Goal: Task Accomplishment & Management: Complete application form

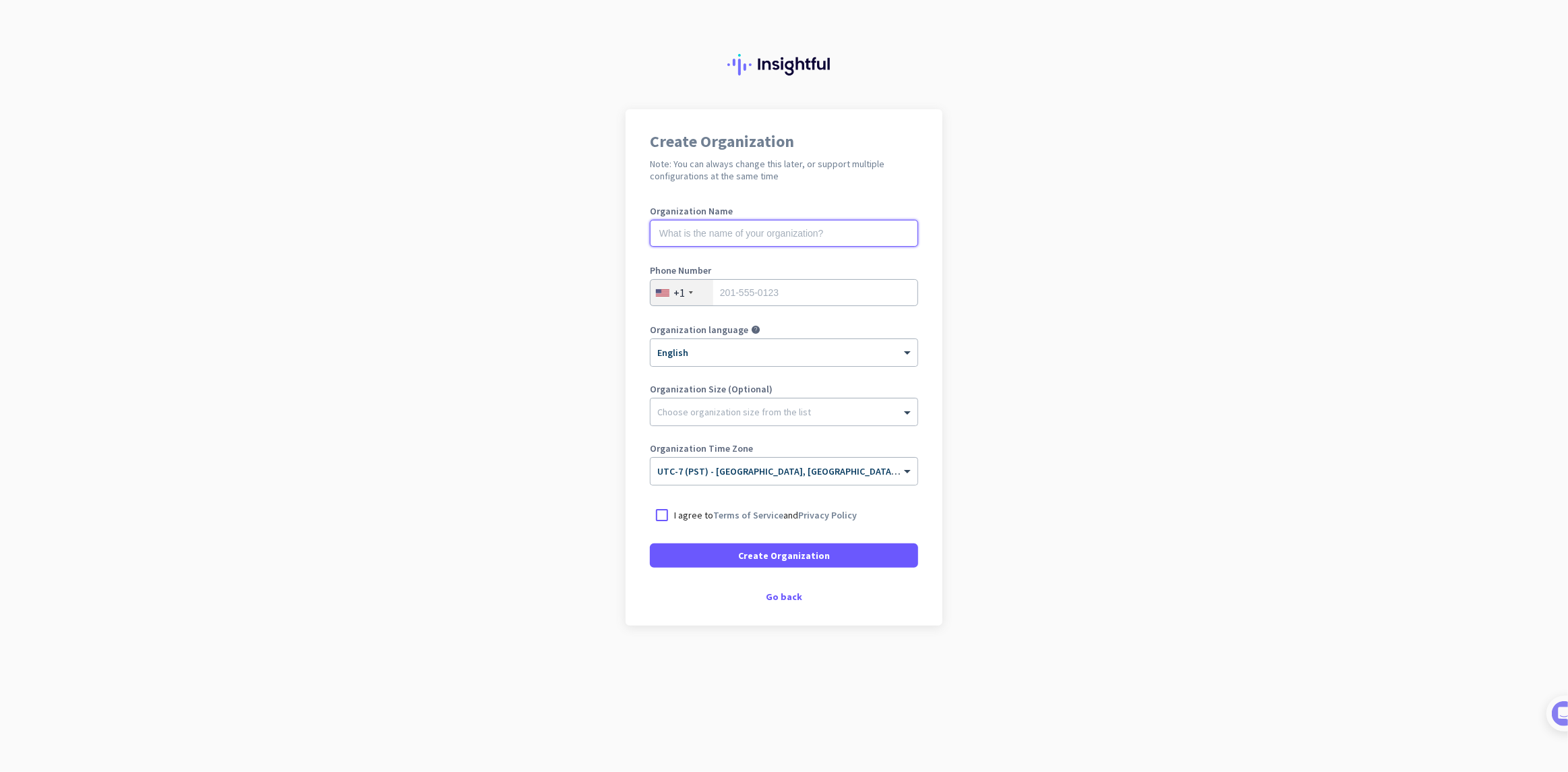
click at [770, 238] on input "text" at bounding box center [784, 233] width 269 height 27
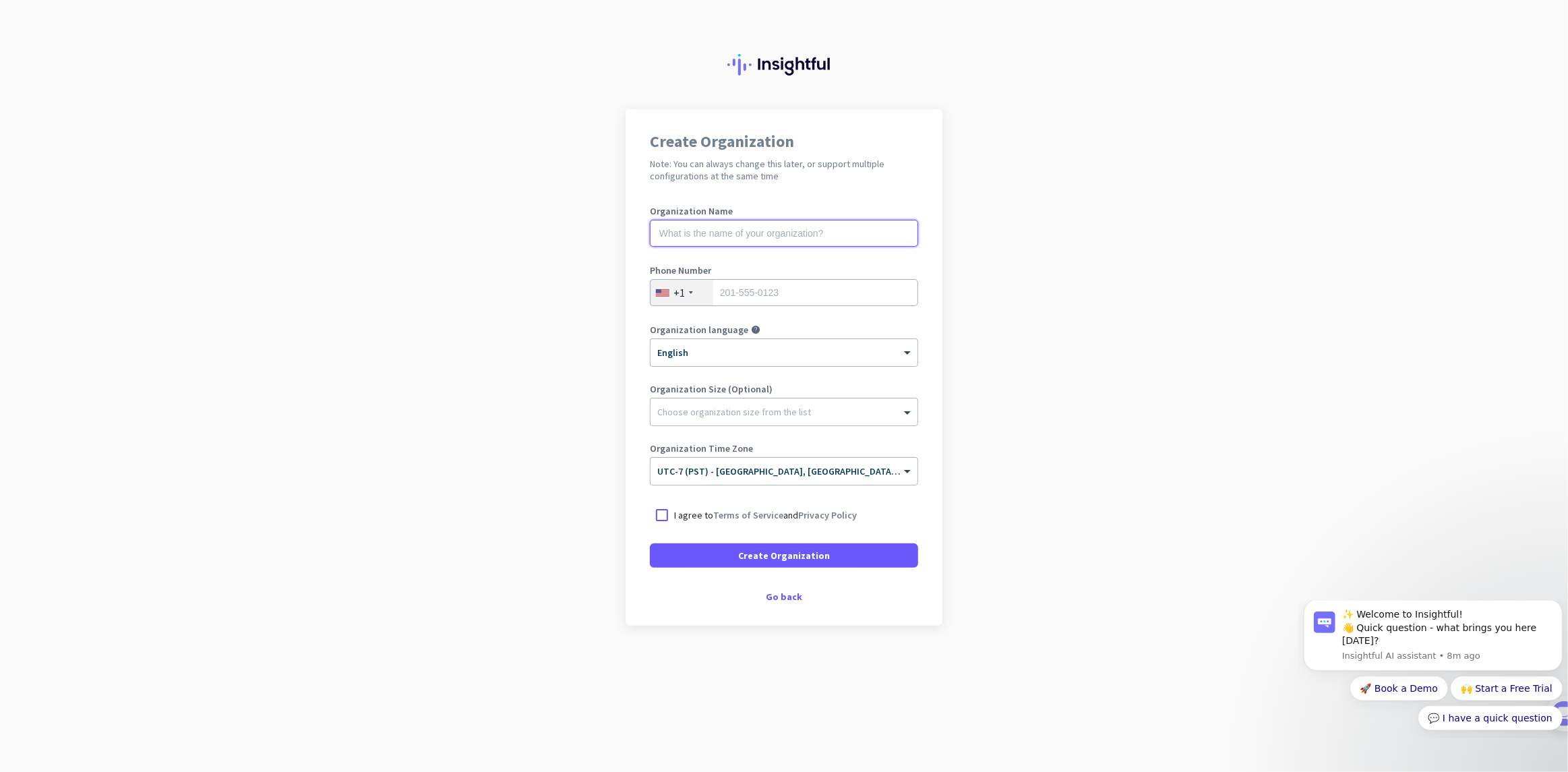
click at [773, 237] on input "text" at bounding box center [784, 233] width 269 height 27
click at [807, 225] on input "text" at bounding box center [784, 233] width 269 height 27
type input "Mercor"
type input "9095107006"
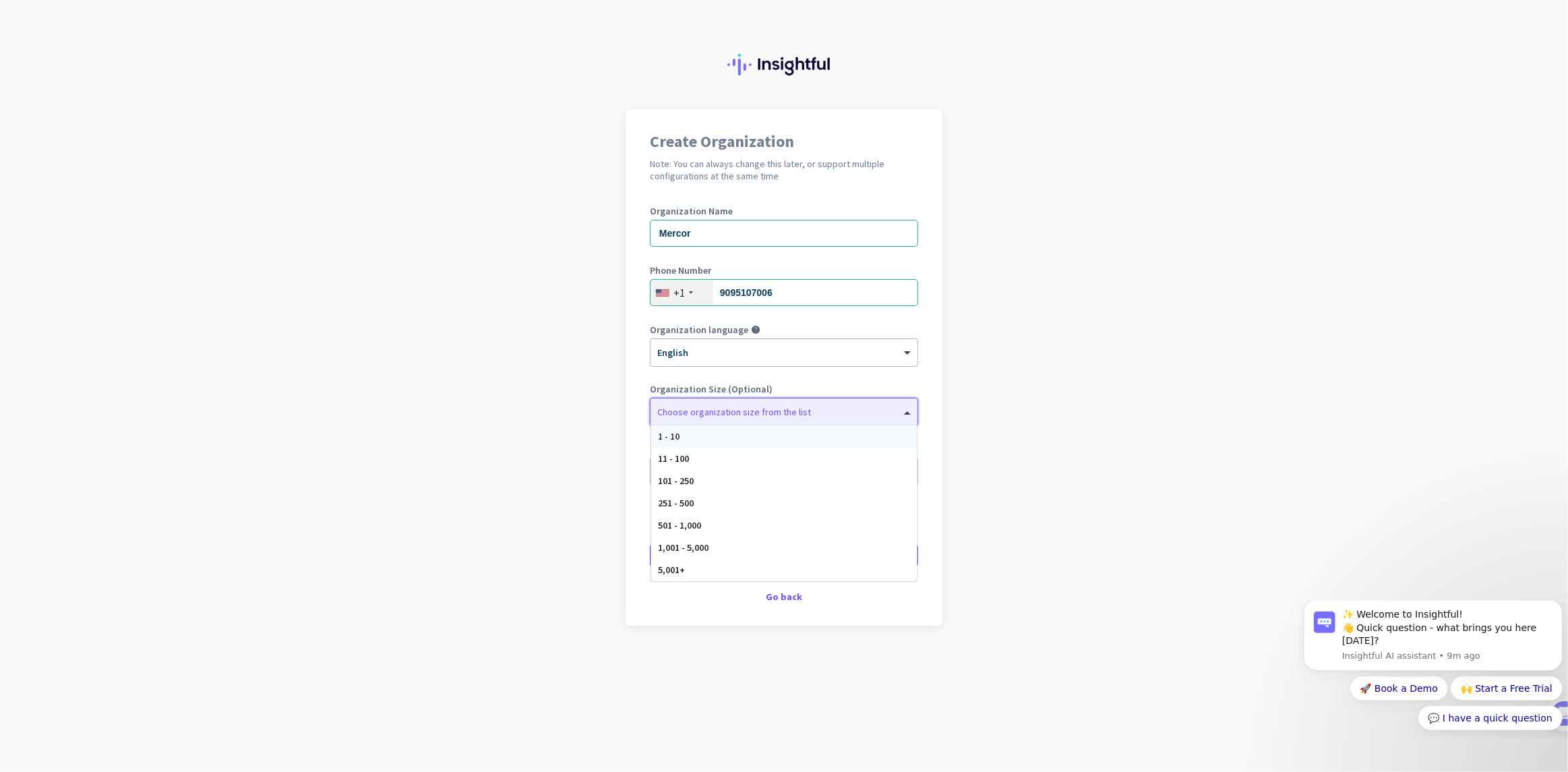
click at [733, 417] on div "Choose organization size from the list" at bounding box center [784, 412] width 267 height 27
click at [1170, 347] on app-onboarding-organization "Create Organization Note: You can always change this later, or support multiple…" at bounding box center [784, 401] width 1568 height 584
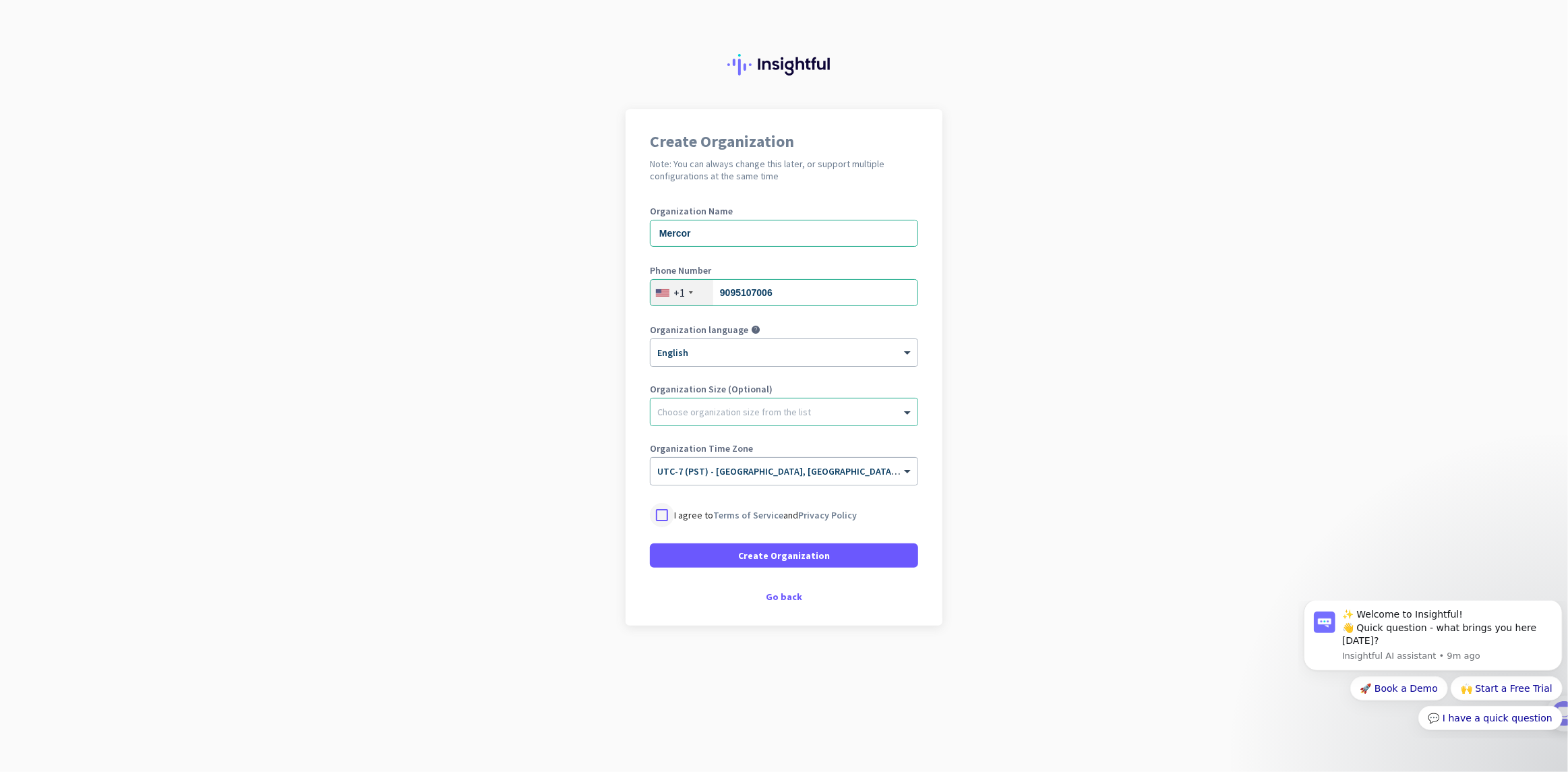
click at [655, 520] on div at bounding box center [662, 515] width 24 height 24
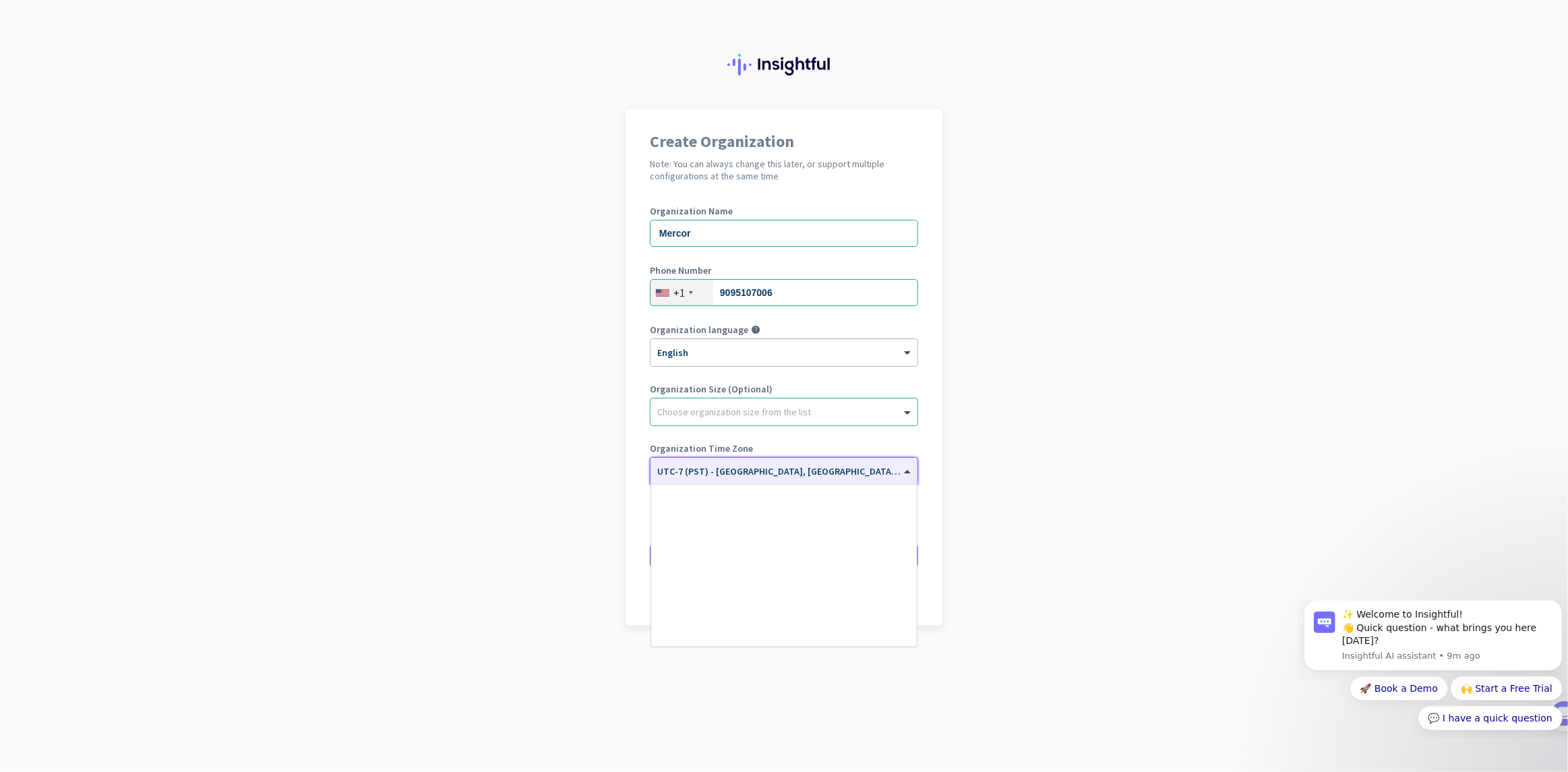
click at [710, 466] on input "text" at bounding box center [770, 466] width 226 height 10
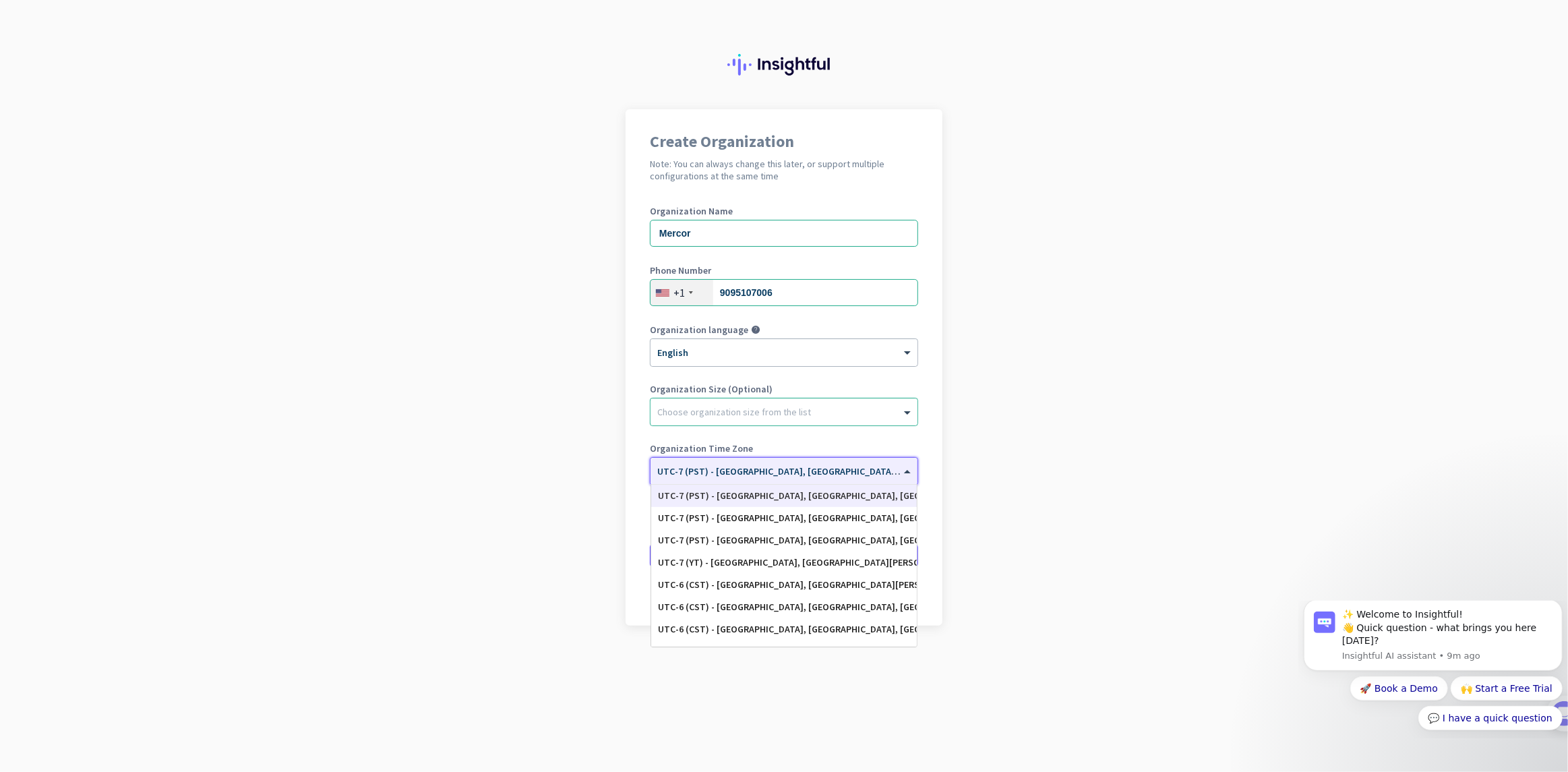
click at [807, 473] on span "UTC-7 (PST) - [GEOGRAPHIC_DATA], [GEOGRAPHIC_DATA], [GEOGRAPHIC_DATA][PERSON_NA…" at bounding box center [902, 471] width 489 height 12
click at [1208, 451] on app-onboarding-organization "Create Organization Note: You can always change this later, or support multiple…" at bounding box center [784, 401] width 1568 height 584
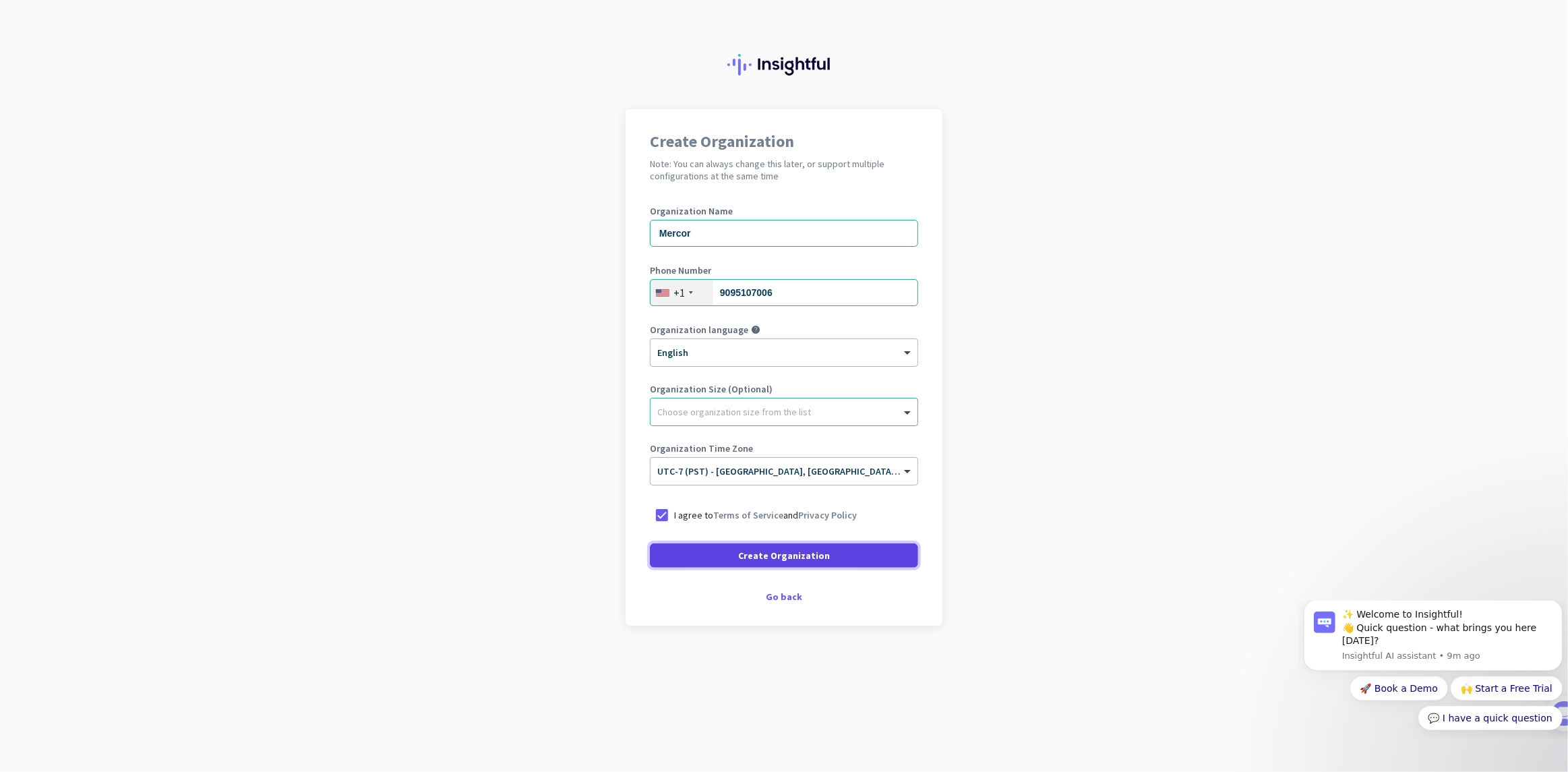
click at [773, 551] on span "Create Organization" at bounding box center [783, 555] width 91 height 14
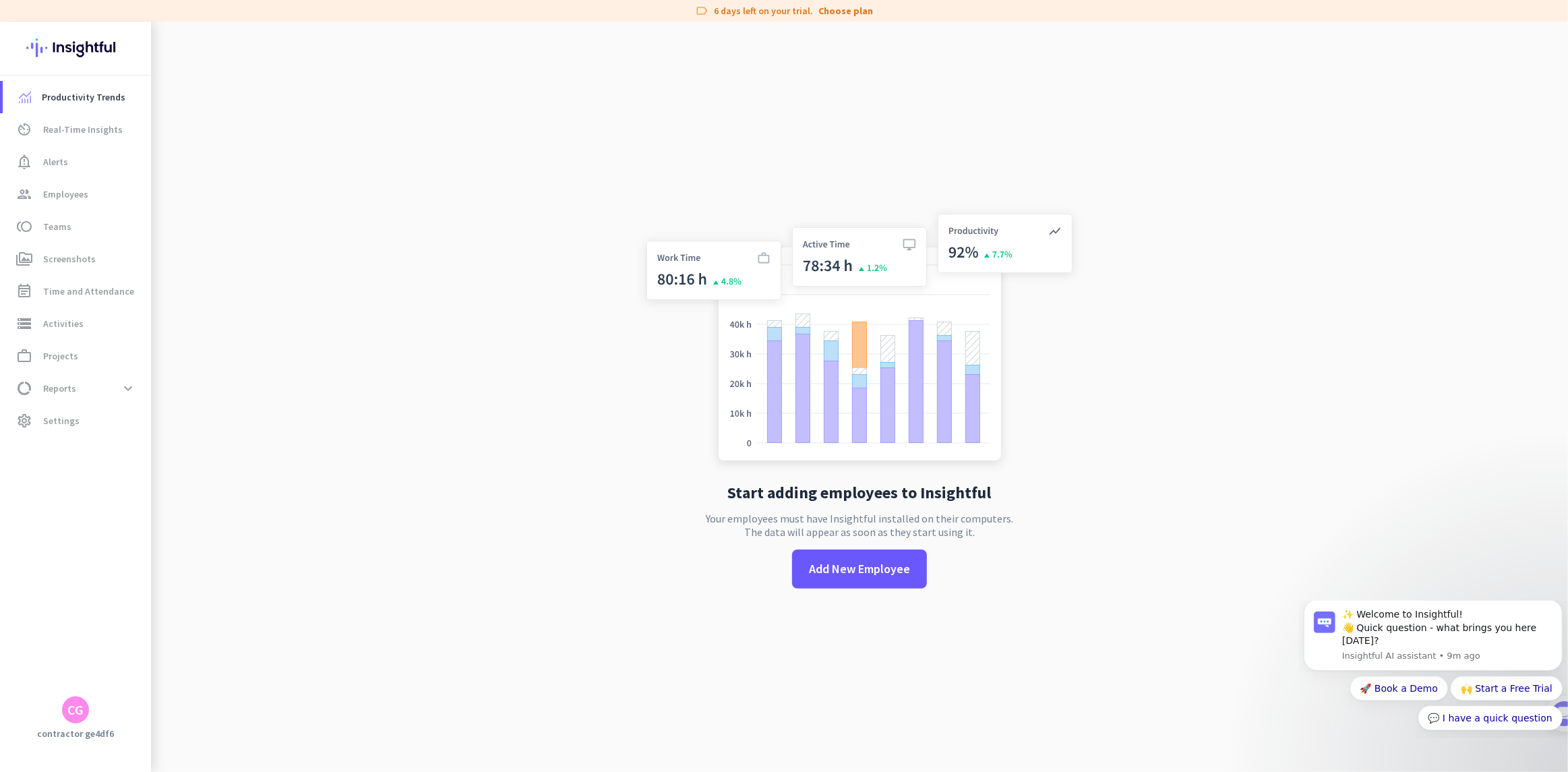
click at [291, 168] on app-no-employees "Start adding employees to Insightful Your employees must have Insightful instal…" at bounding box center [859, 408] width 1417 height 772
click at [1052, 577] on div "Start adding employees to Insightful Your employees must have Insightful instal…" at bounding box center [859, 408] width 446 height 772
click at [94, 416] on span "settings Settings" at bounding box center [77, 420] width 127 height 16
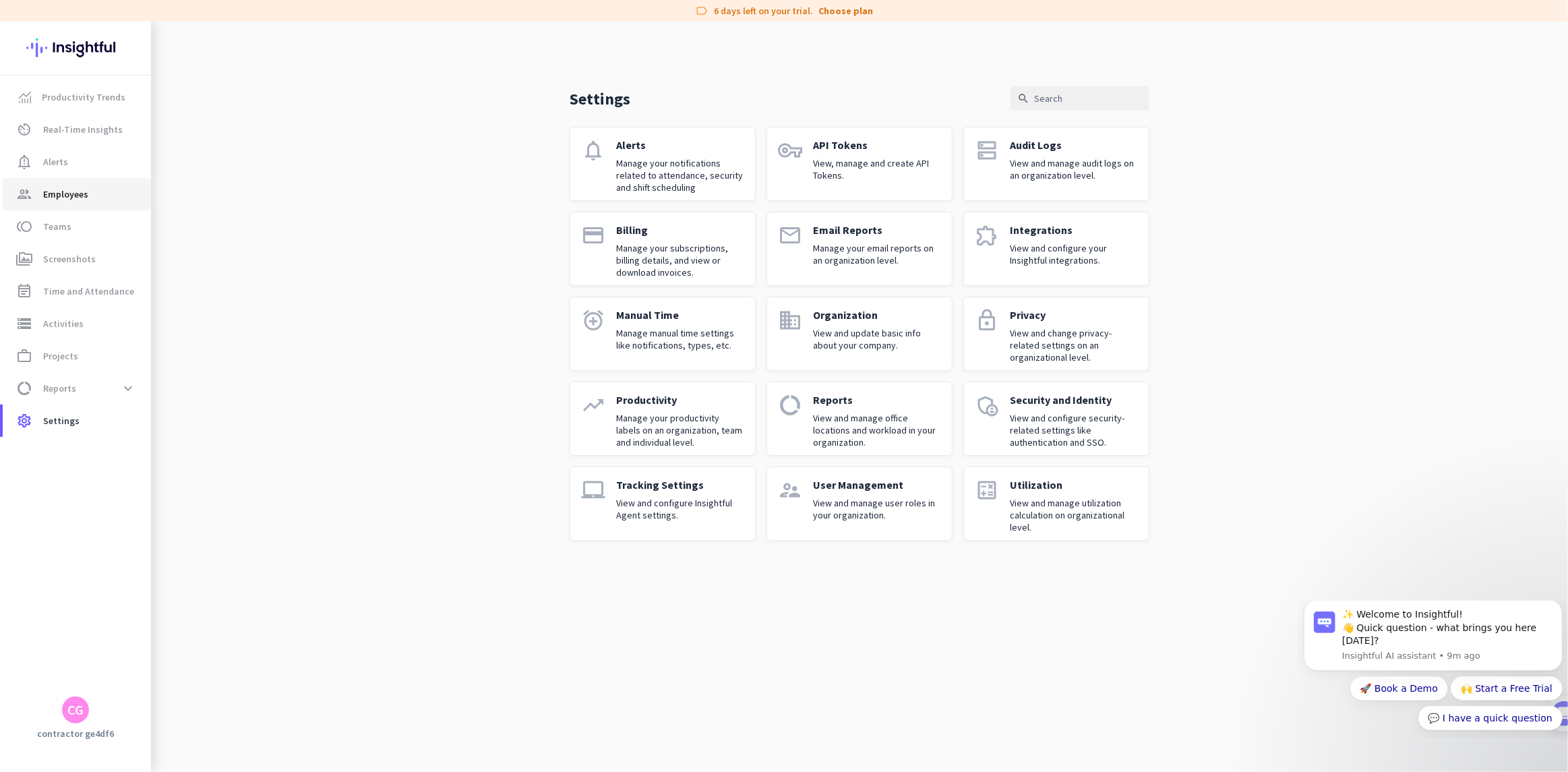
click at [96, 199] on span "group Employees" at bounding box center [77, 194] width 127 height 16
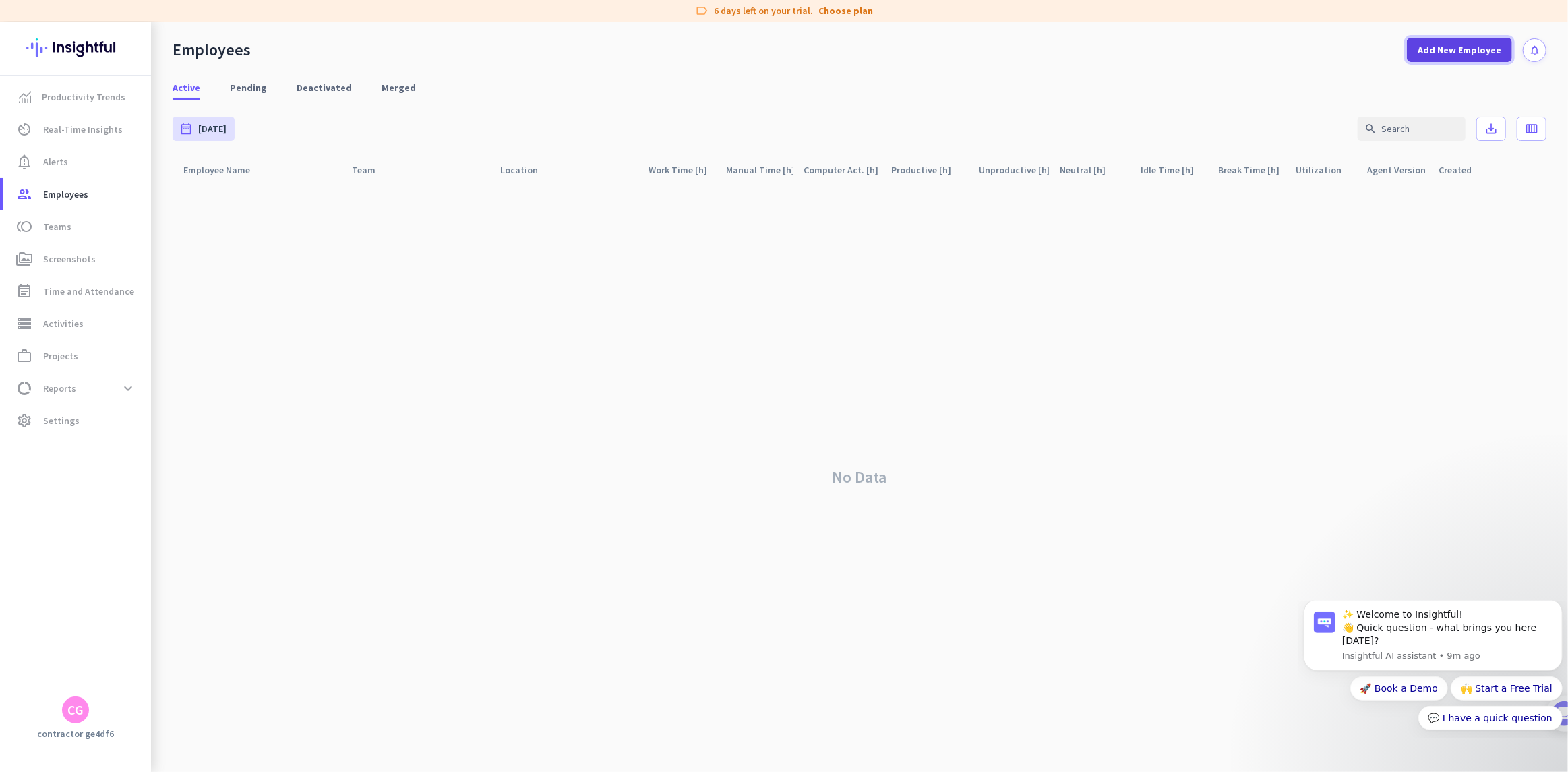
click at [1455, 54] on span "Add New Employee" at bounding box center [1459, 50] width 84 height 14
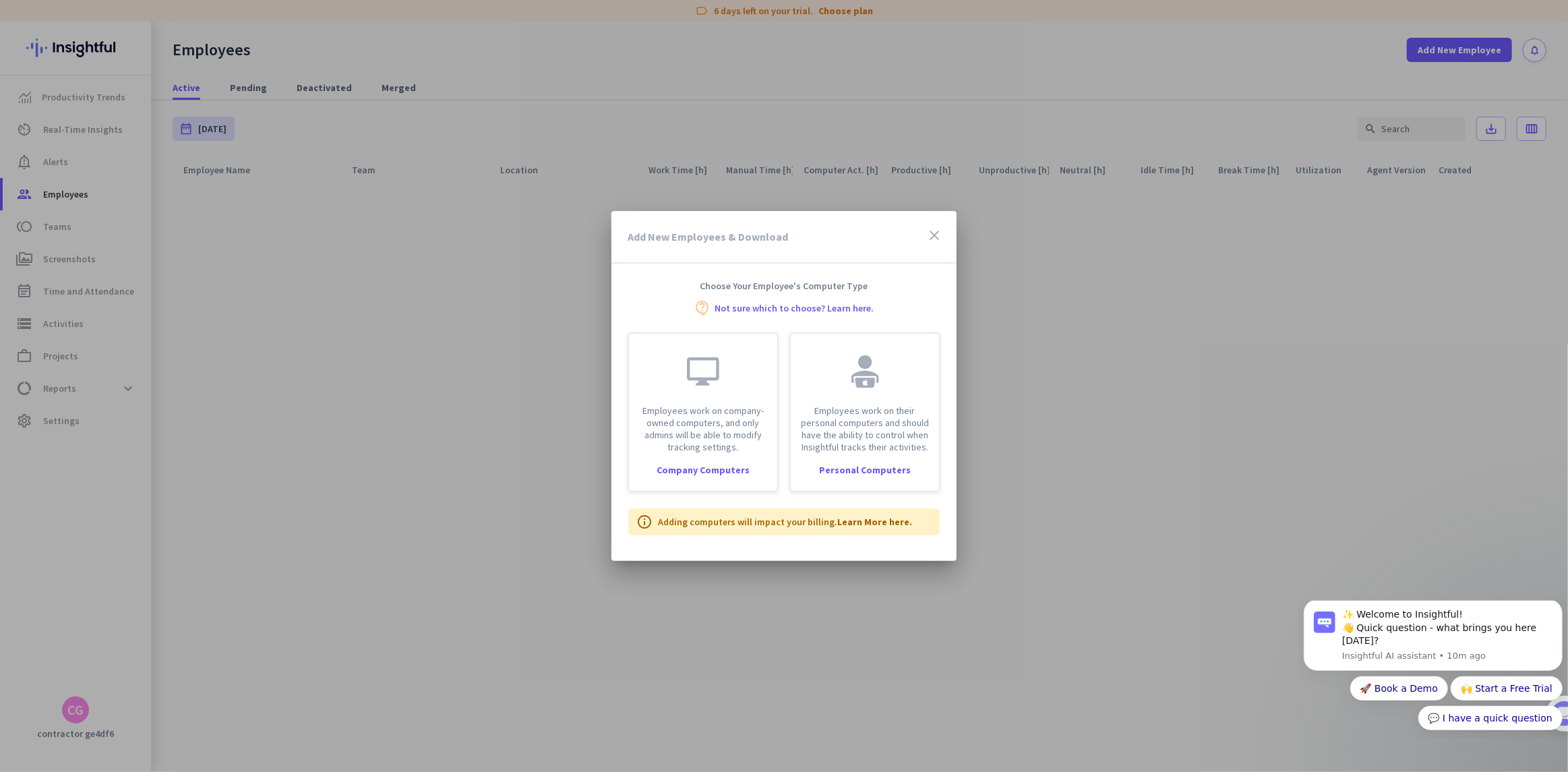
click at [940, 233] on icon "close" at bounding box center [933, 235] width 16 height 16
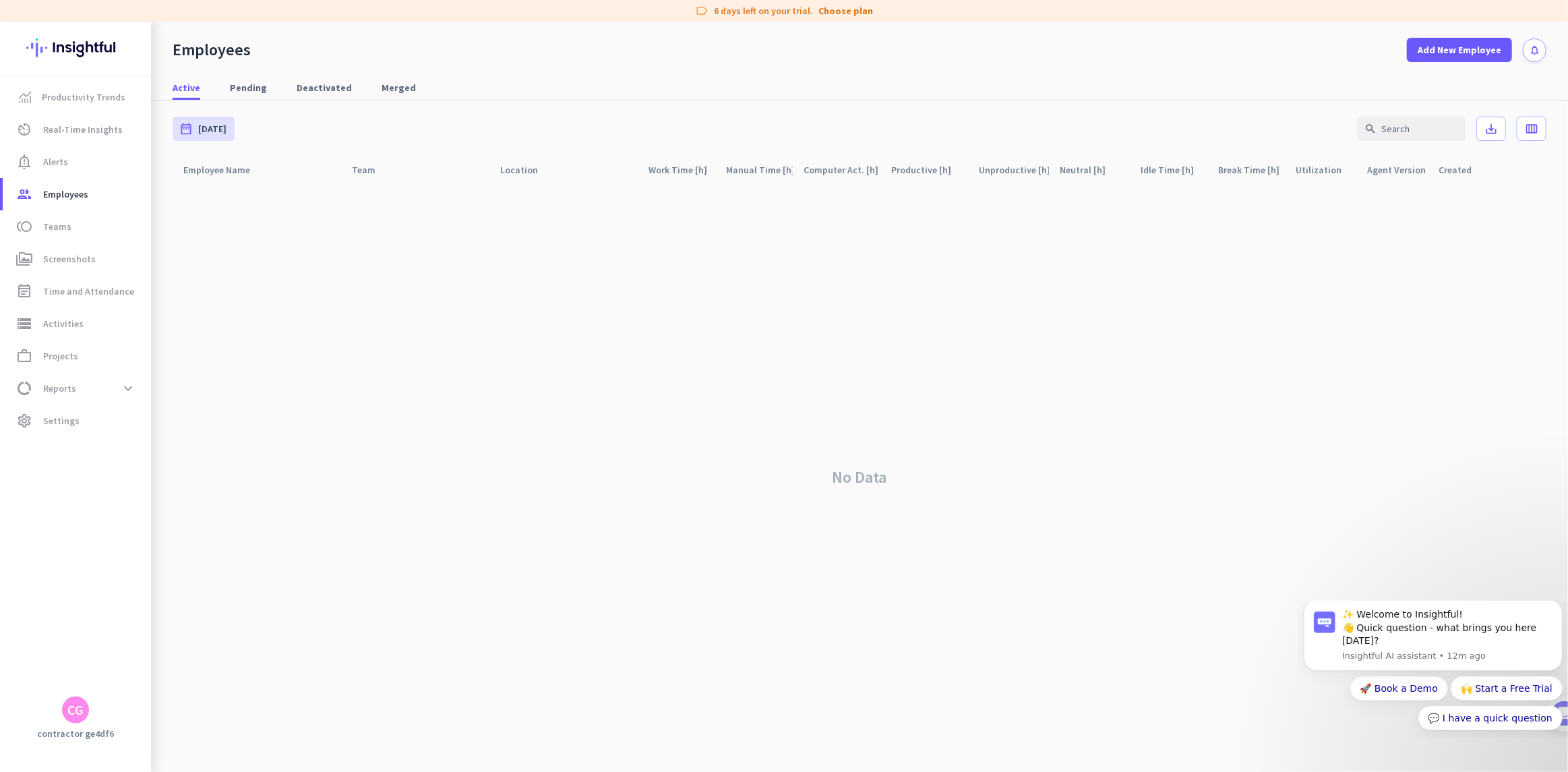
drag, startPoint x: 91, startPoint y: 98, endPoint x: 1273, endPoint y: 324, distance: 1203.4
click at [1273, 324] on div "No Data" at bounding box center [859, 477] width 1373 height 589
click at [72, 714] on div "CG" at bounding box center [75, 710] width 16 height 14
click at [269, 510] on div at bounding box center [784, 386] width 1568 height 772
click at [97, 326] on span "storage Activities" at bounding box center [77, 323] width 127 height 16
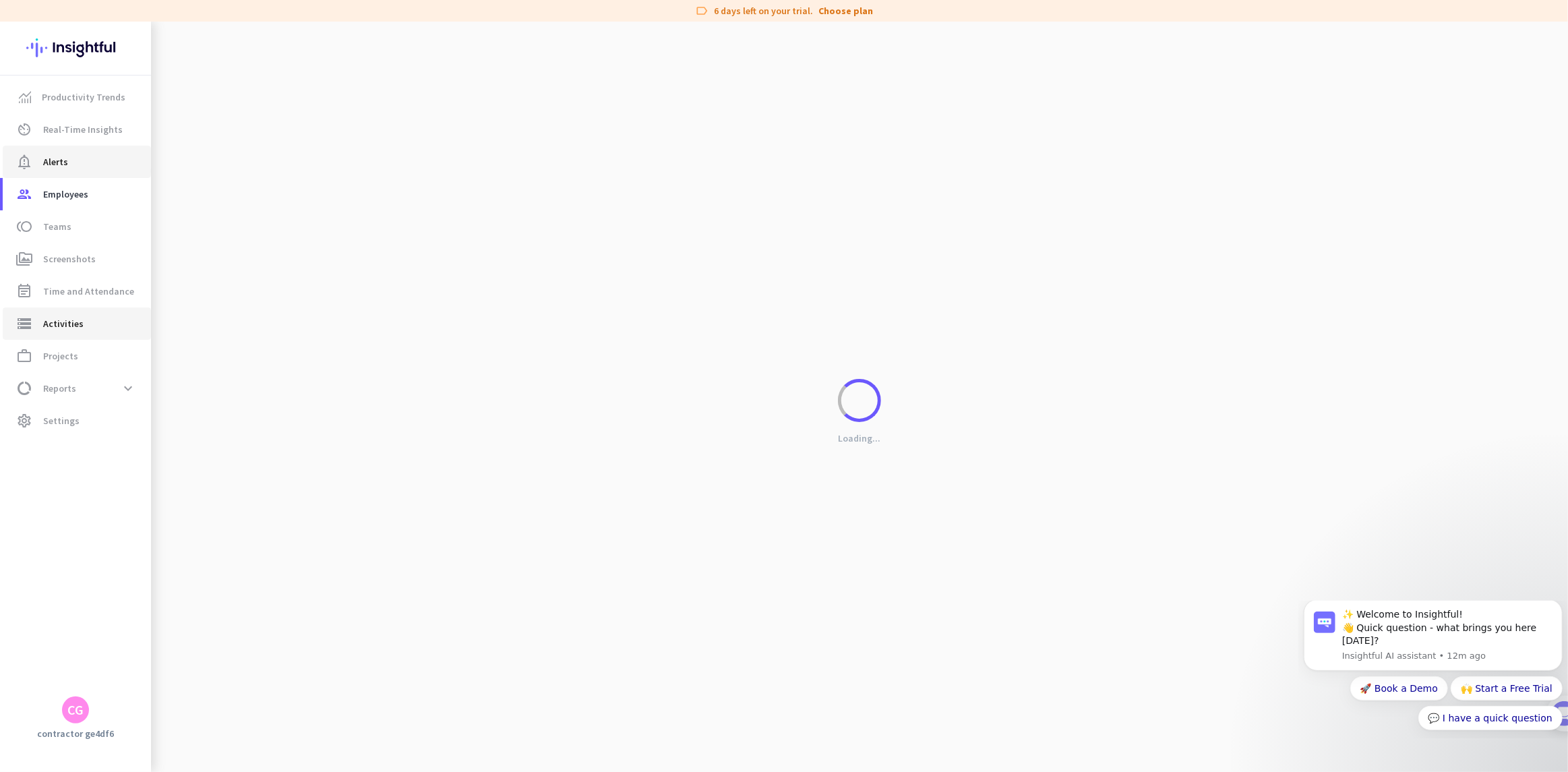
type input "Sun, Sep 21"
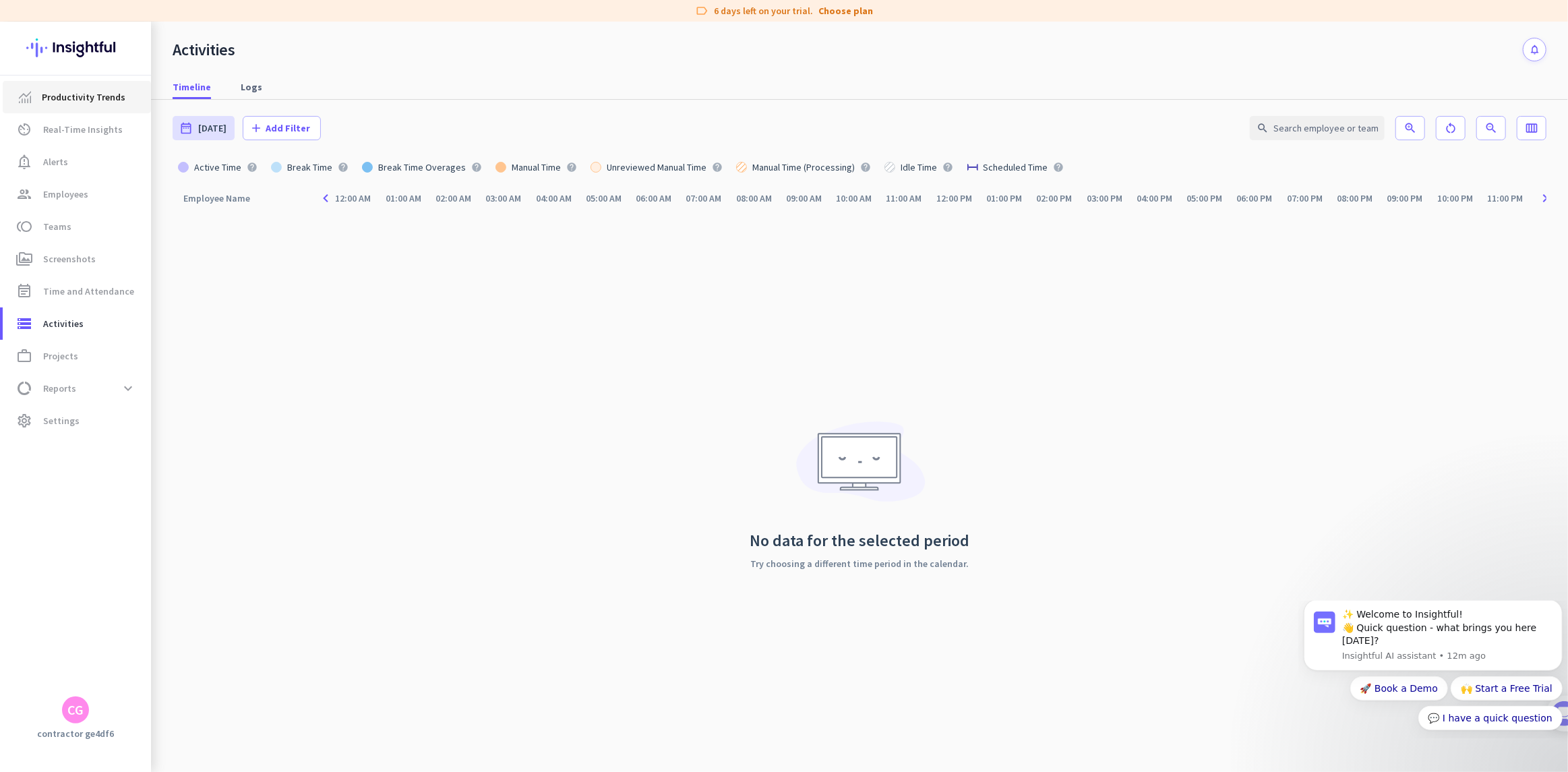
click at [55, 104] on span "Productivity Trends" at bounding box center [83, 97] width 84 height 16
type input "Sun, Sep 21 - Sun, Sep 21"
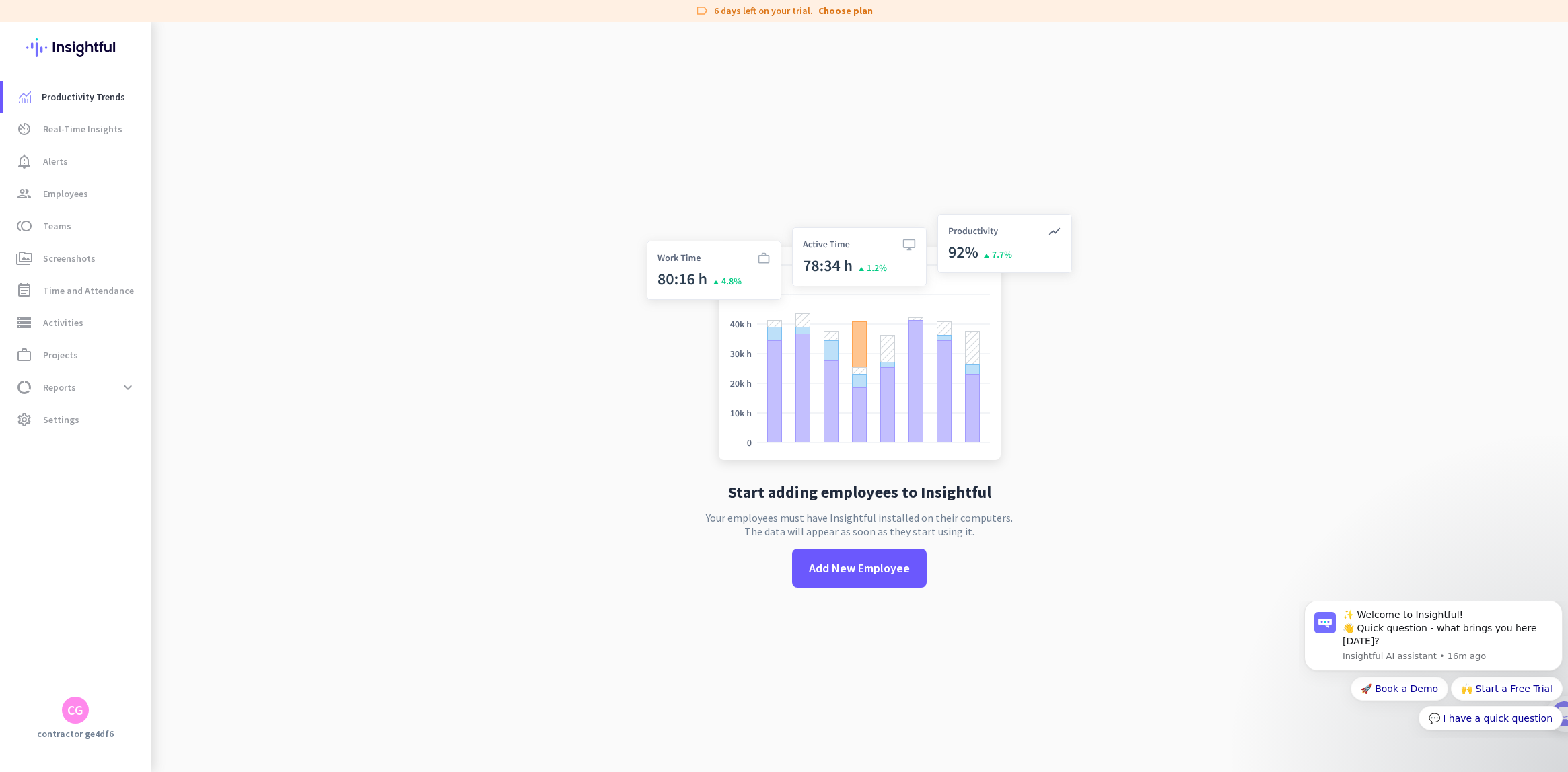
click at [80, 709] on div "CG" at bounding box center [75, 710] width 16 height 14
click at [115, 689] on span "Sign out" at bounding box center [147, 685] width 81 height 12
